Goal: Use online tool/utility: Utilize a website feature to perform a specific function

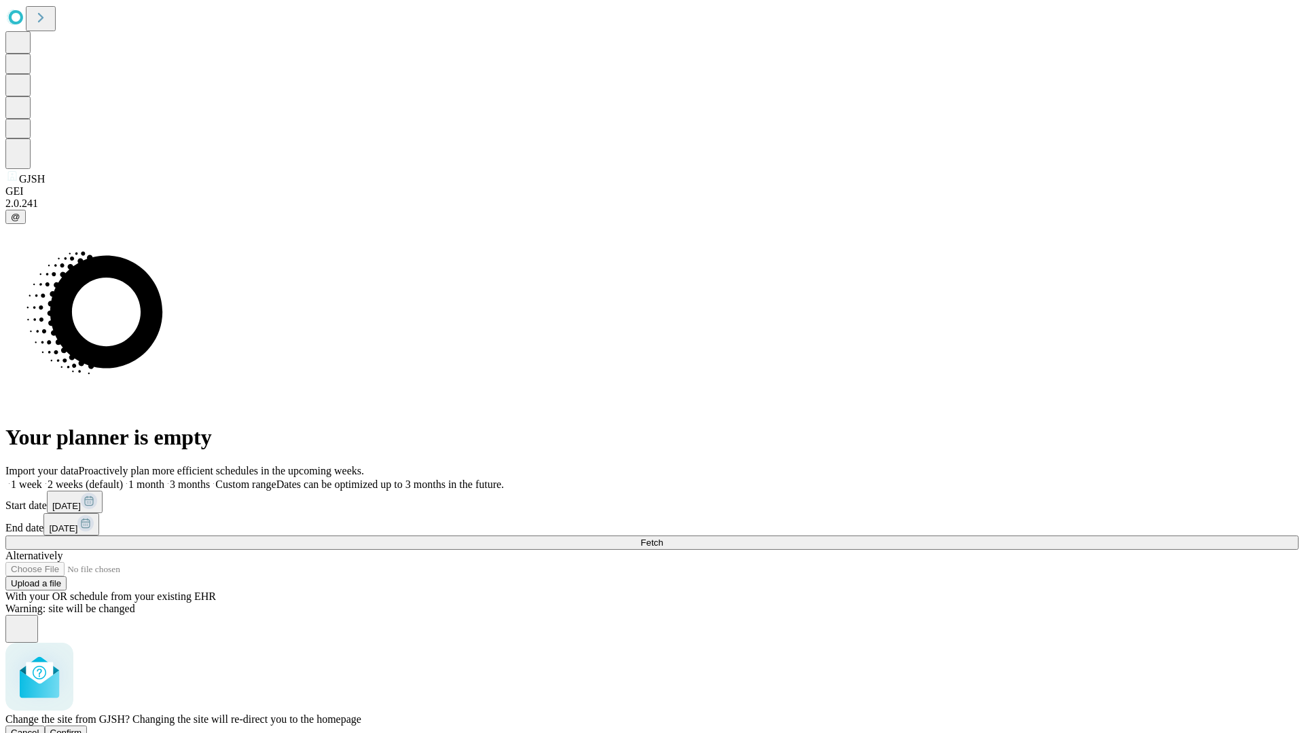
click at [82, 728] on span "Confirm" at bounding box center [66, 733] width 32 height 10
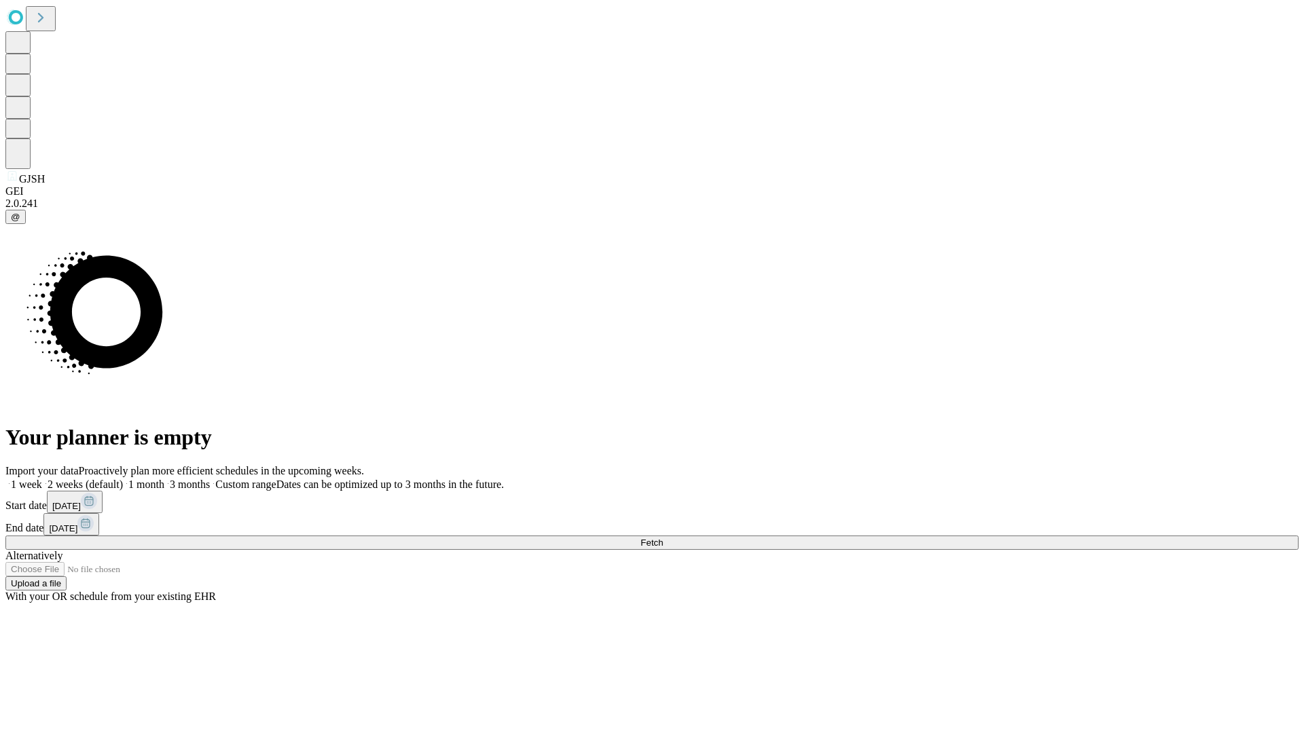
click at [123, 479] on label "2 weeks (default)" at bounding box center [82, 485] width 81 height 12
click at [663, 538] on span "Fetch" at bounding box center [651, 543] width 22 height 10
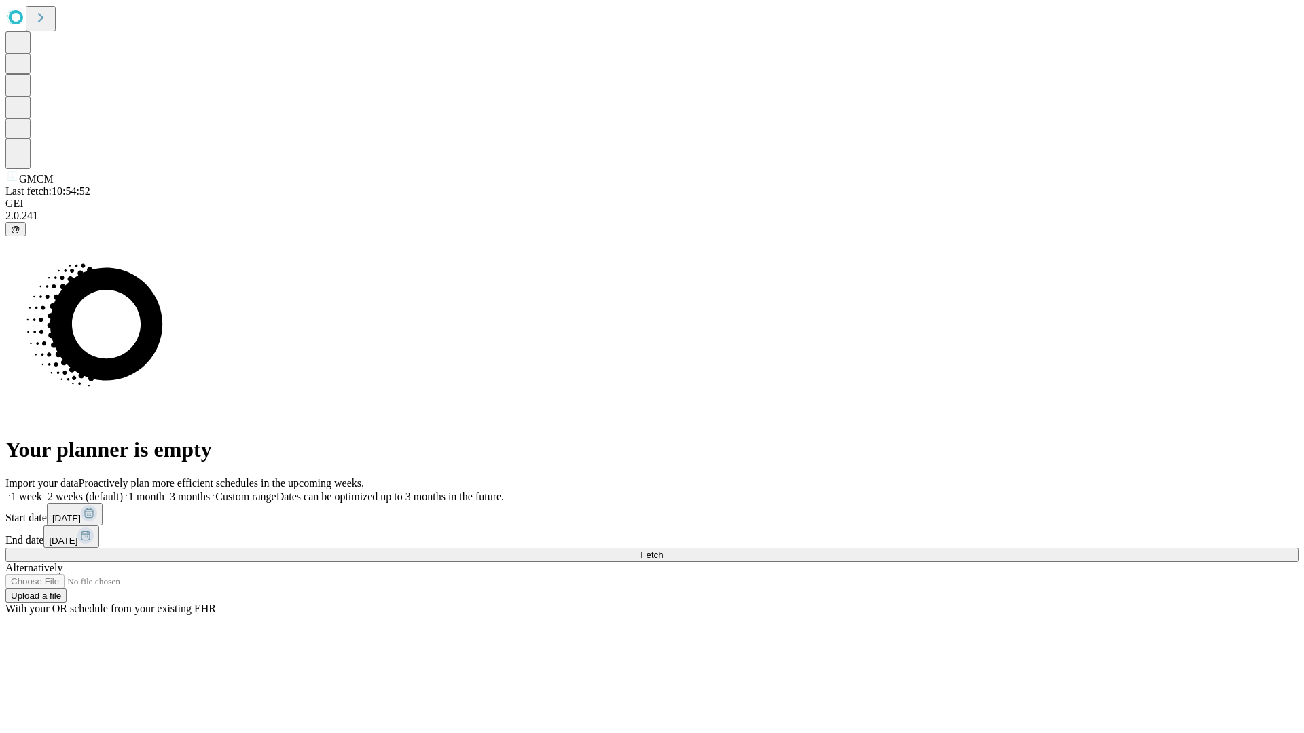
click at [123, 491] on label "2 weeks (default)" at bounding box center [82, 497] width 81 height 12
click at [663, 550] on span "Fetch" at bounding box center [651, 555] width 22 height 10
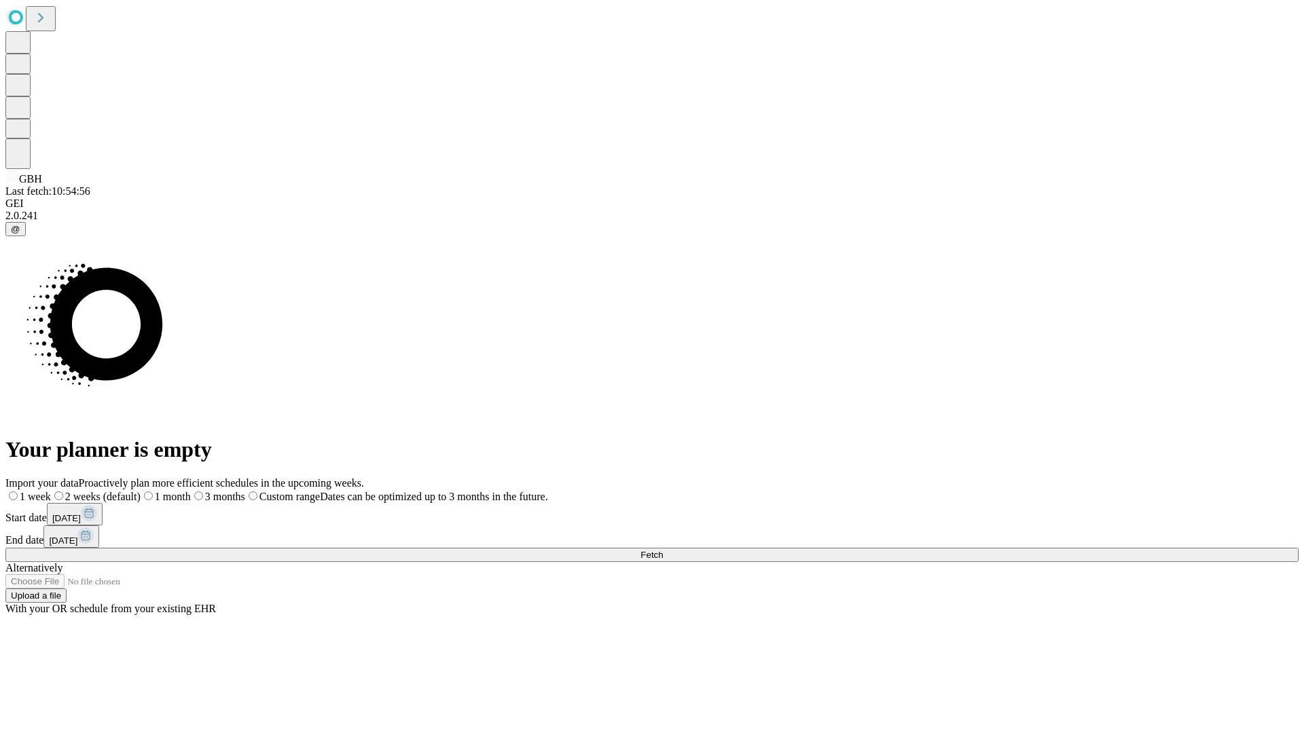
click at [141, 491] on label "2 weeks (default)" at bounding box center [96, 497] width 90 height 12
click at [663, 550] on span "Fetch" at bounding box center [651, 555] width 22 height 10
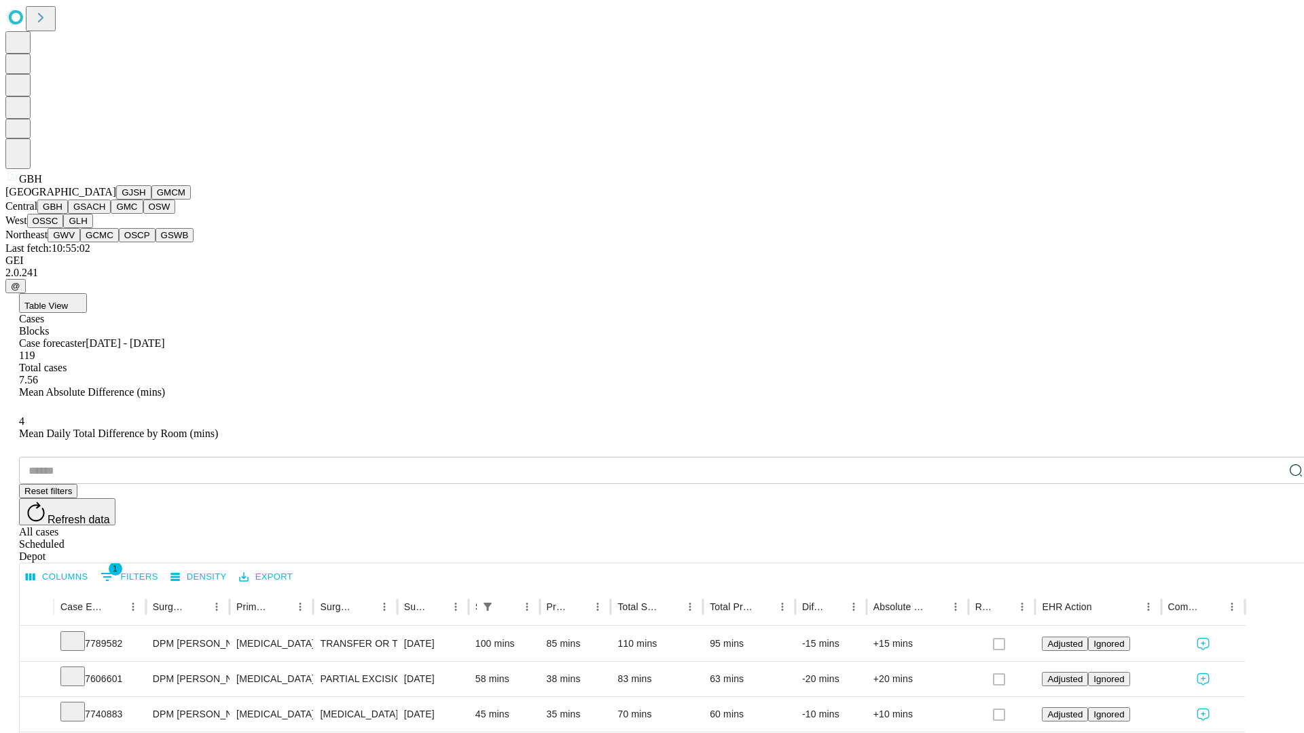
click at [105, 214] on button "GSACH" at bounding box center [89, 207] width 43 height 14
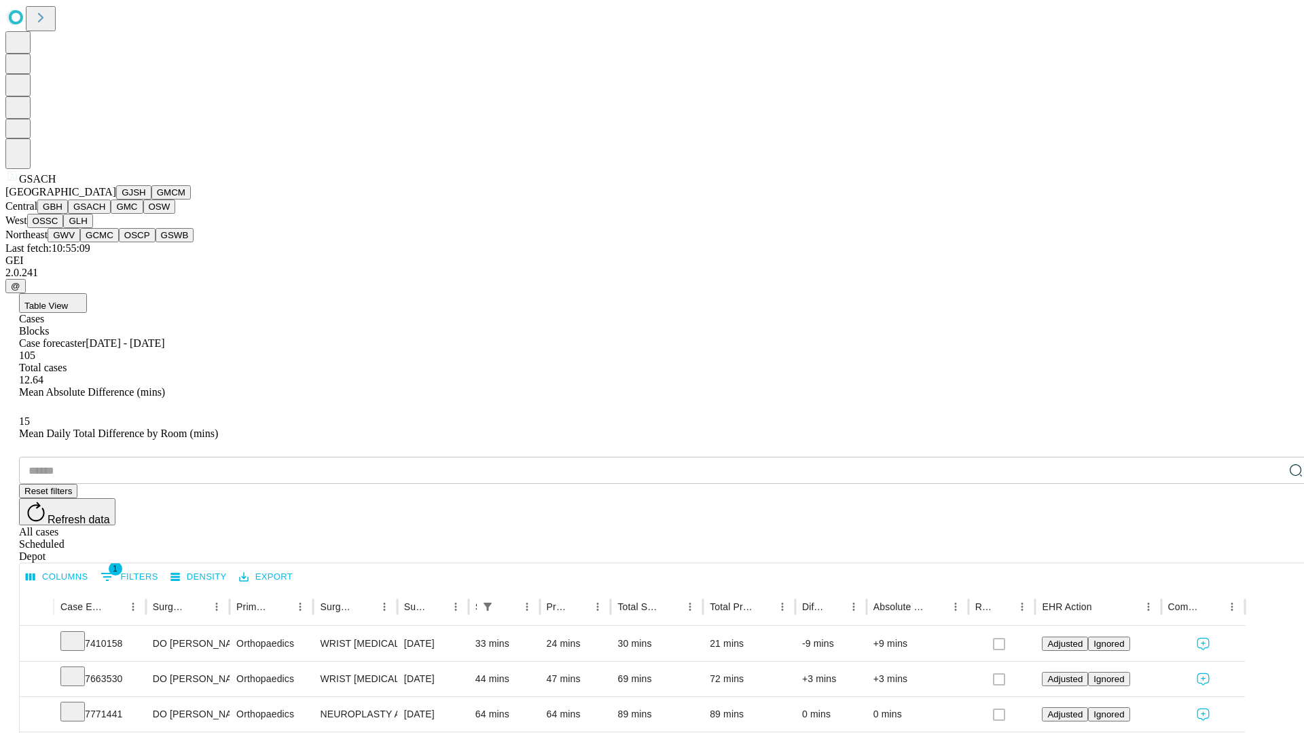
click at [111, 214] on button "GMC" at bounding box center [127, 207] width 32 height 14
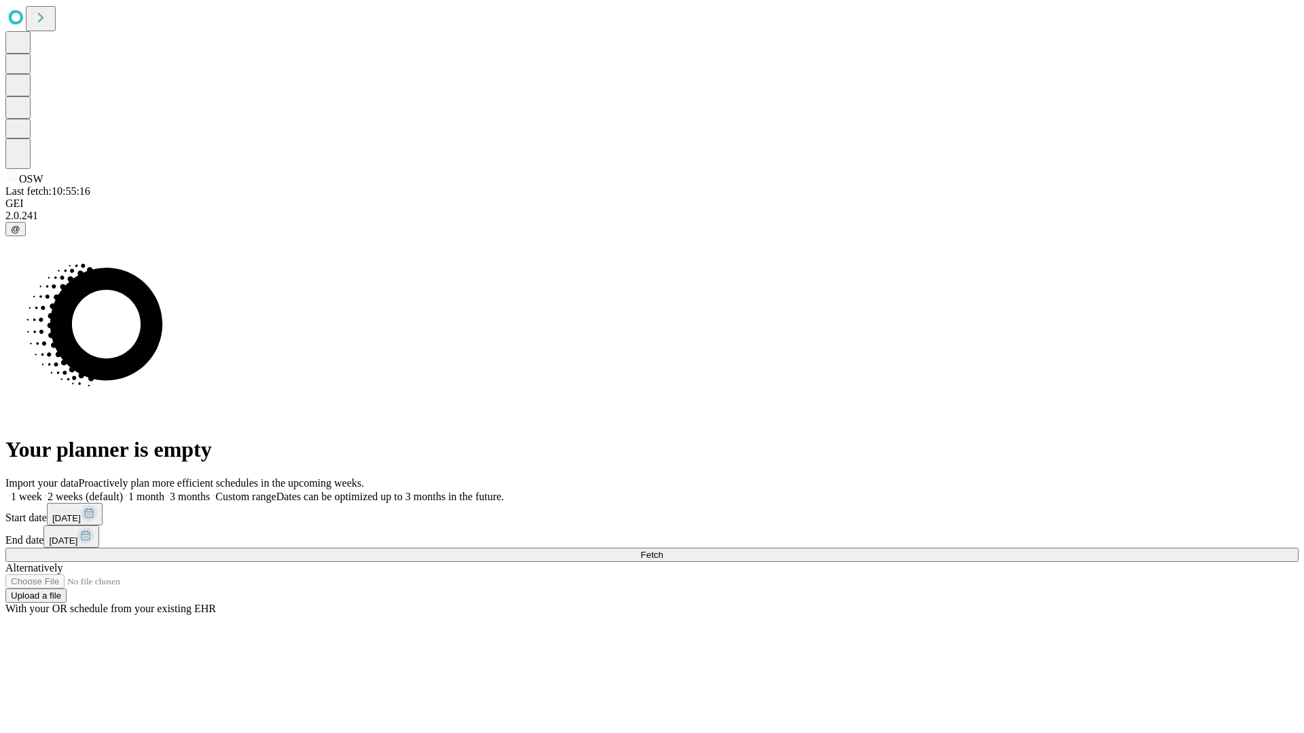
click at [123, 491] on label "2 weeks (default)" at bounding box center [82, 497] width 81 height 12
click at [663, 550] on span "Fetch" at bounding box center [651, 555] width 22 height 10
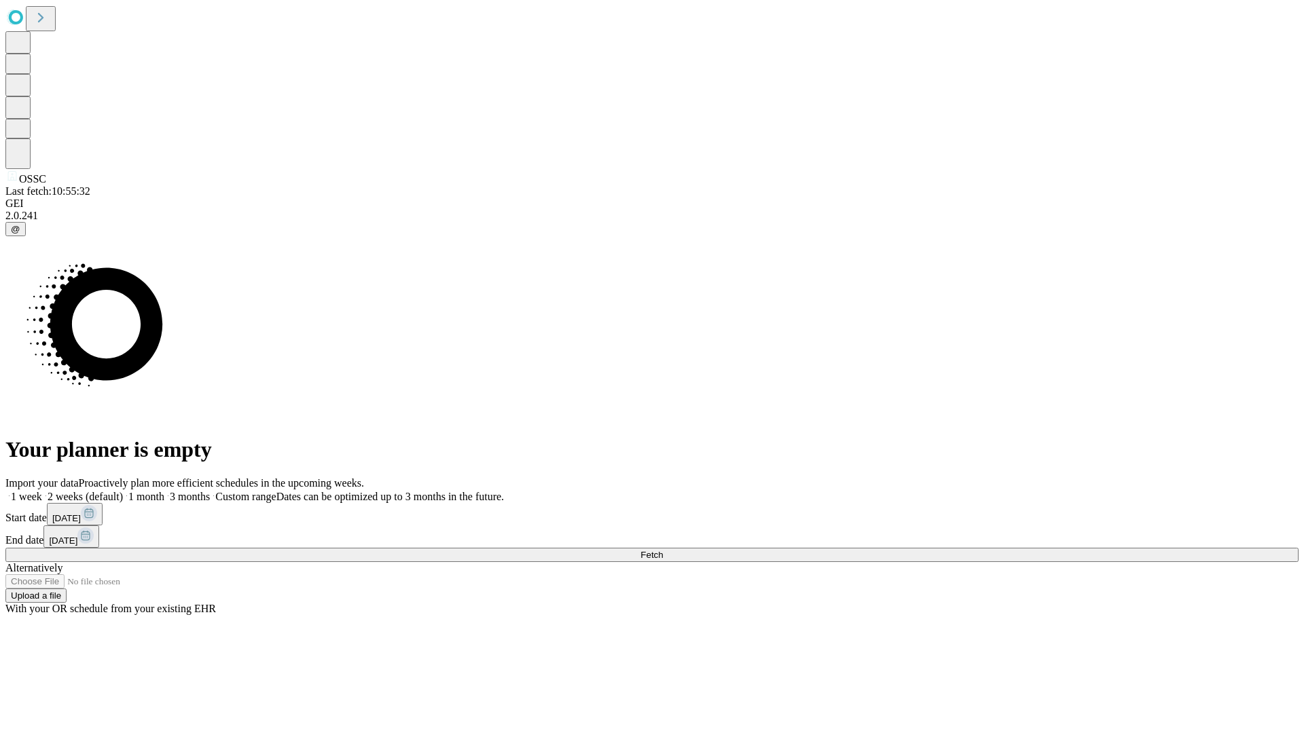
click at [123, 491] on label "2 weeks (default)" at bounding box center [82, 497] width 81 height 12
click at [663, 550] on span "Fetch" at bounding box center [651, 555] width 22 height 10
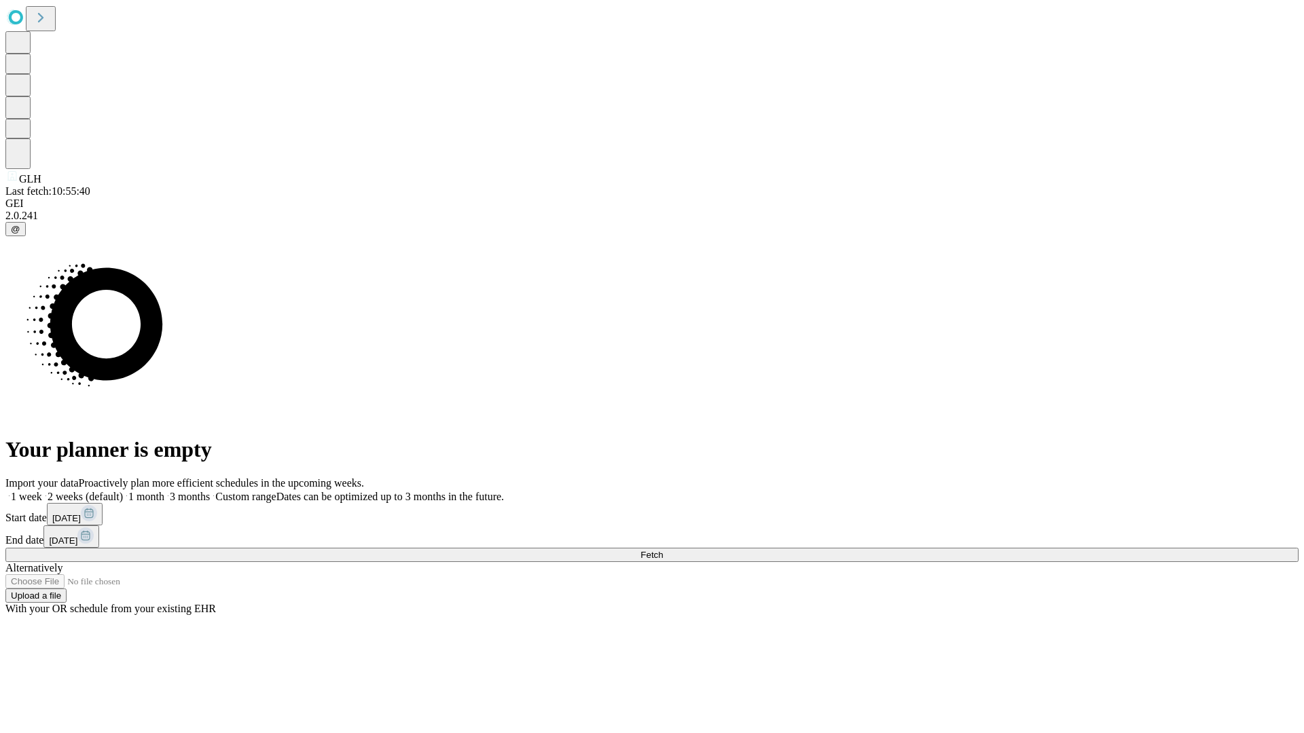
click at [123, 491] on label "2 weeks (default)" at bounding box center [82, 497] width 81 height 12
click at [663, 550] on span "Fetch" at bounding box center [651, 555] width 22 height 10
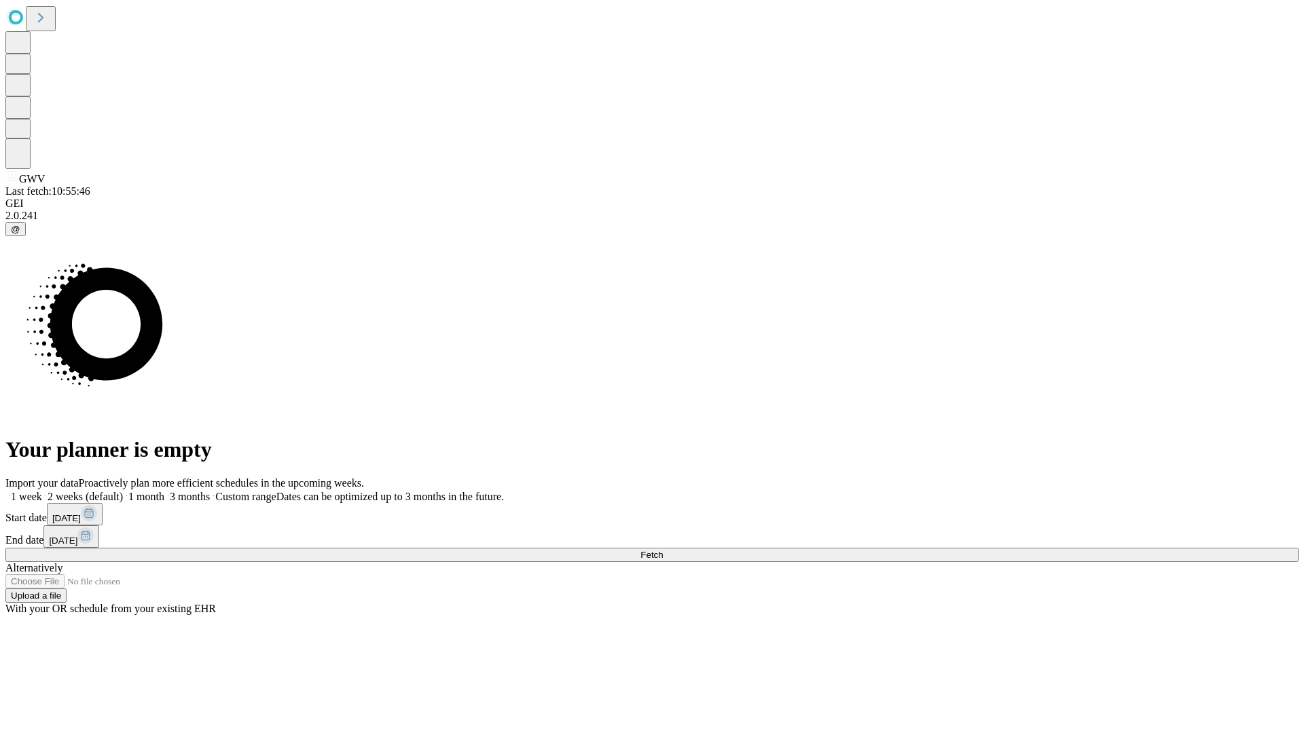
click at [123, 491] on label "2 weeks (default)" at bounding box center [82, 497] width 81 height 12
click at [663, 550] on span "Fetch" at bounding box center [651, 555] width 22 height 10
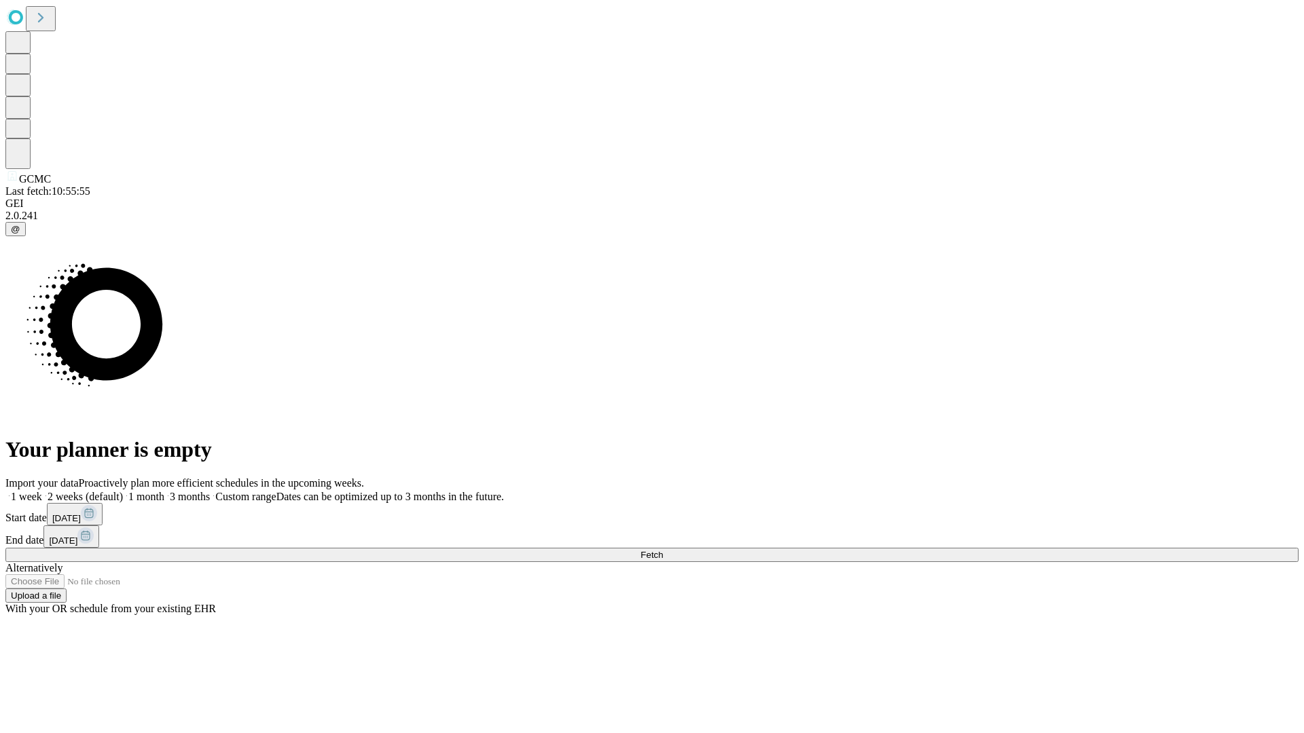
click at [123, 491] on label "2 weeks (default)" at bounding box center [82, 497] width 81 height 12
click at [663, 550] on span "Fetch" at bounding box center [651, 555] width 22 height 10
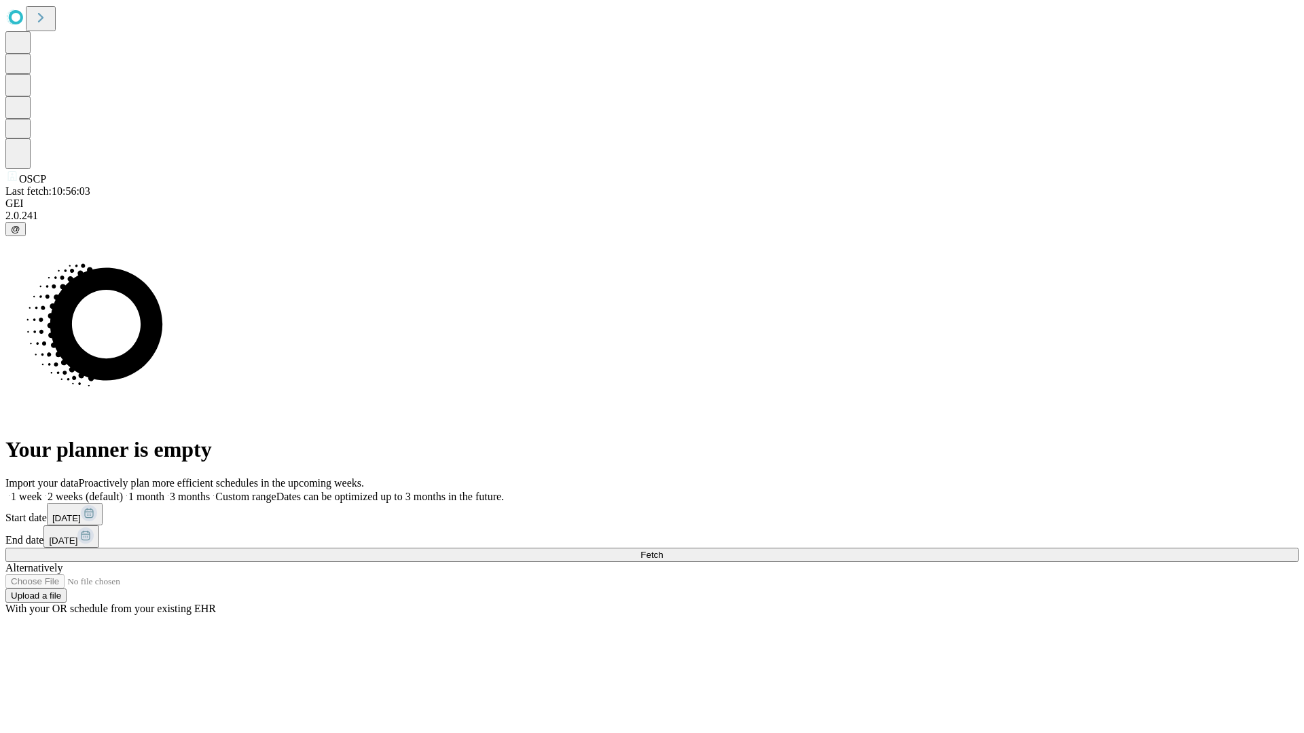
click at [123, 491] on label "2 weeks (default)" at bounding box center [82, 497] width 81 height 12
click at [663, 550] on span "Fetch" at bounding box center [651, 555] width 22 height 10
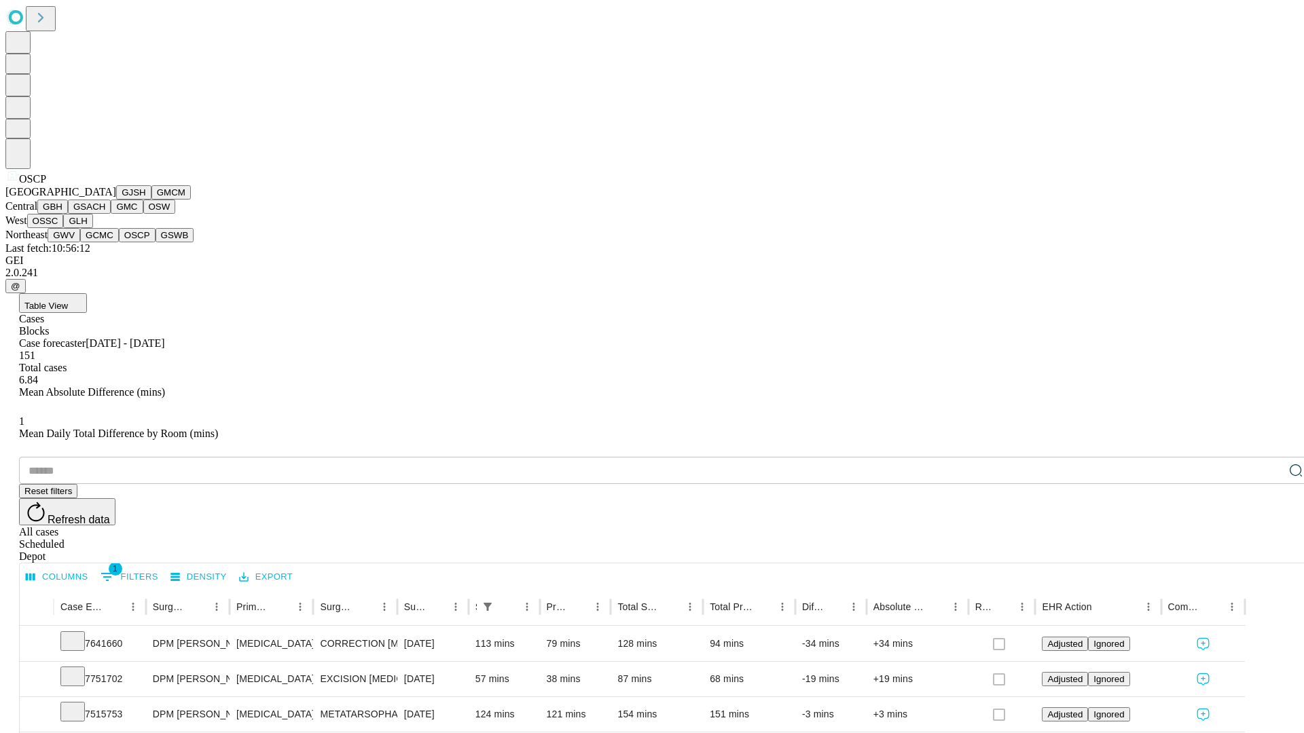
click at [155, 242] on button "GSWB" at bounding box center [174, 235] width 39 height 14
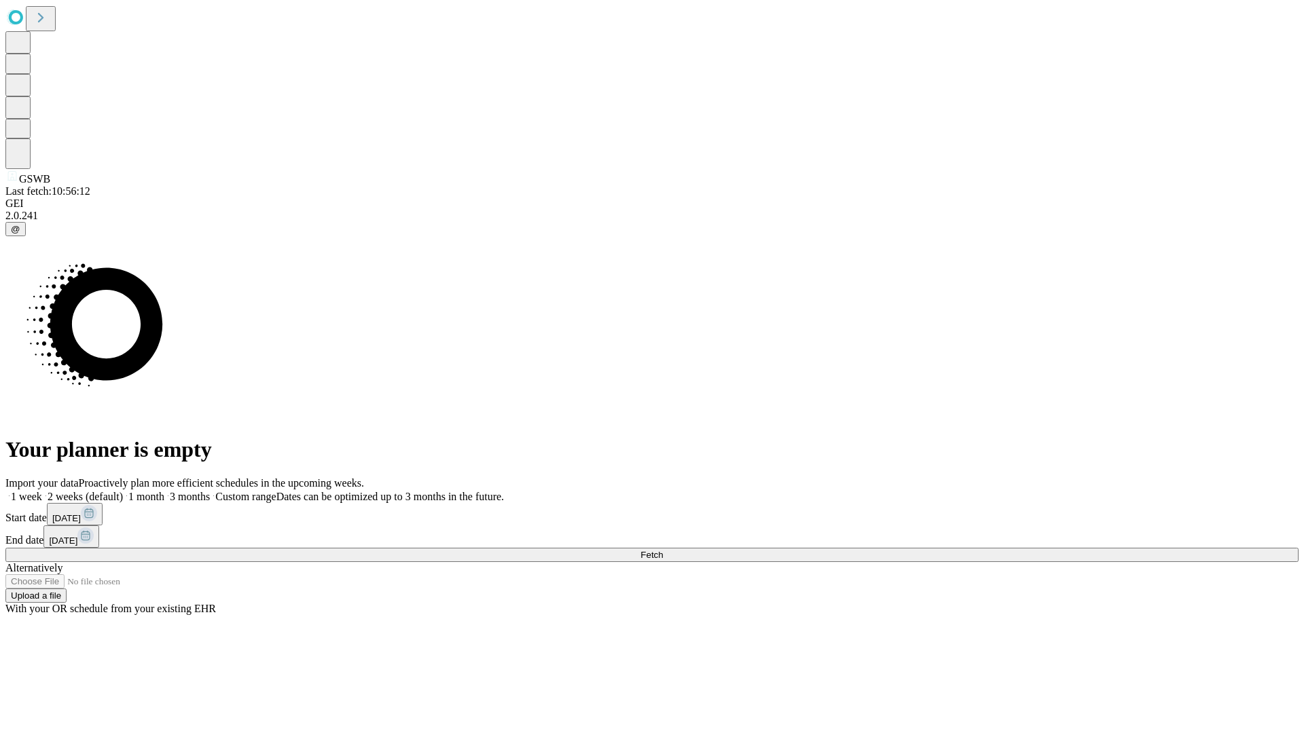
click at [123, 491] on label "2 weeks (default)" at bounding box center [82, 497] width 81 height 12
click at [663, 550] on span "Fetch" at bounding box center [651, 555] width 22 height 10
